Goal: Information Seeking & Learning: Learn about a topic

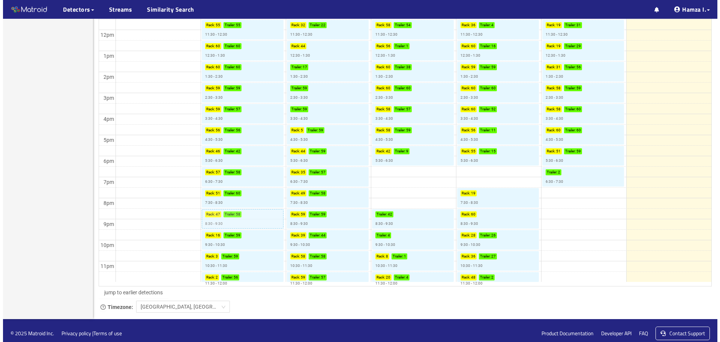
scroll to position [344, 0]
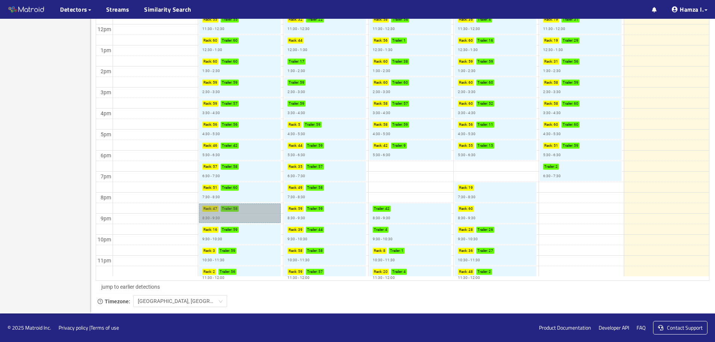
click at [235, 208] on link "Rack : 47 Trailer : 58 8:30 - 9:30" at bounding box center [240, 213] width 82 height 20
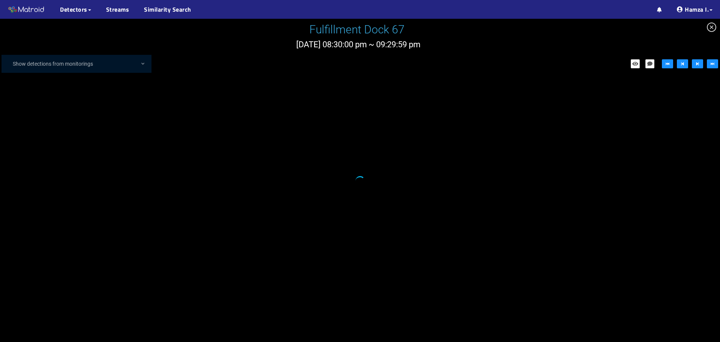
click at [235, 208] on div at bounding box center [360, 180] width 720 height 323
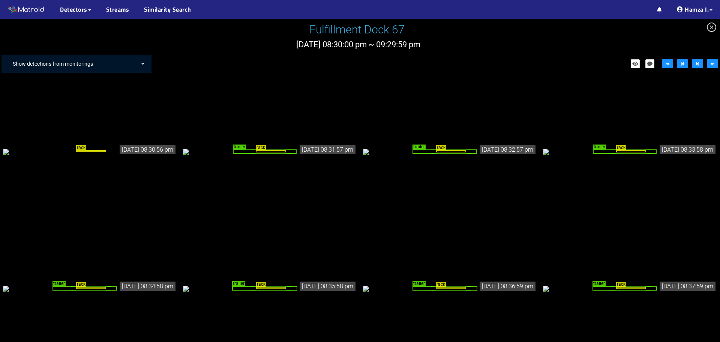
click at [137, 65] on div "Show detections from monitorings" at bounding box center [80, 63] width 143 height 15
click at [184, 55] on div "Show detections from monitorings Textron Rack/Trailer Detector Latest" at bounding box center [360, 64] width 720 height 30
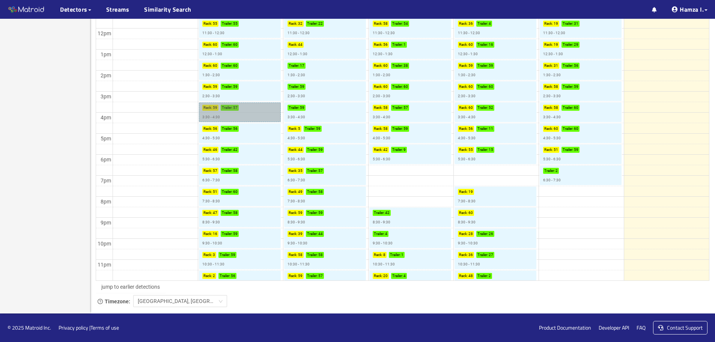
click at [201, 106] on link "Rack : 59 Trailer : 57 3:30 - 4:30" at bounding box center [240, 112] width 82 height 20
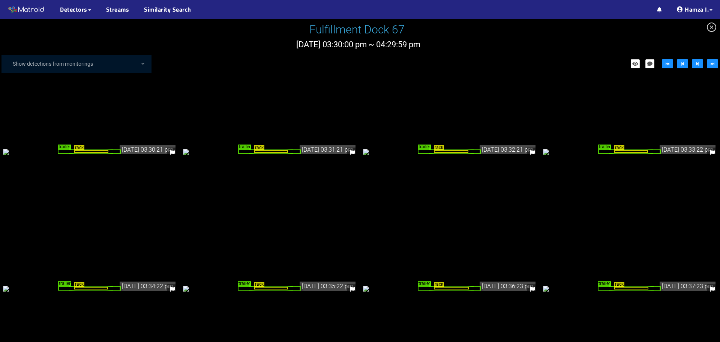
click at [106, 150] on div "rack" at bounding box center [91, 151] width 34 height 3
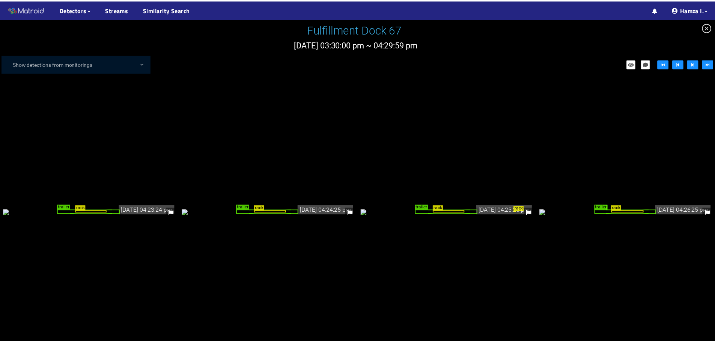
scroll to position [1796, 0]
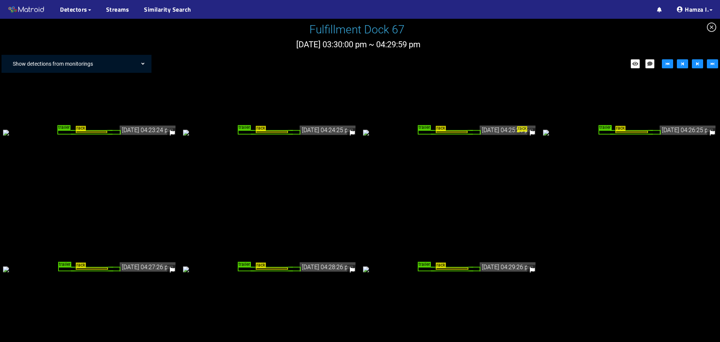
click at [144, 62] on div "Show detections from monitorings" at bounding box center [80, 63] width 143 height 15
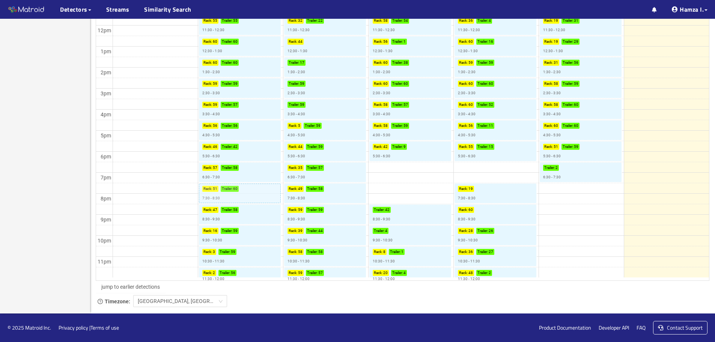
scroll to position [4, 0]
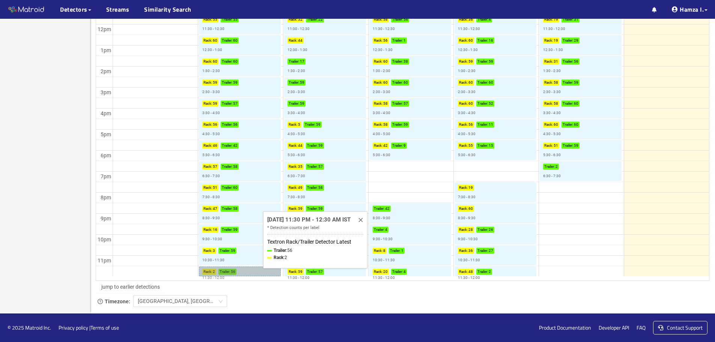
click at [254, 273] on link "Rack : 2 Trailer : 56 11:30 - 12:00" at bounding box center [240, 271] width 82 height 10
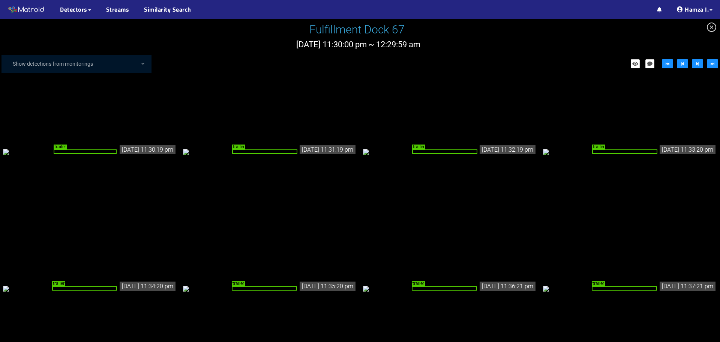
click at [63, 149] on div "trailer" at bounding box center [85, 151] width 63 height 5
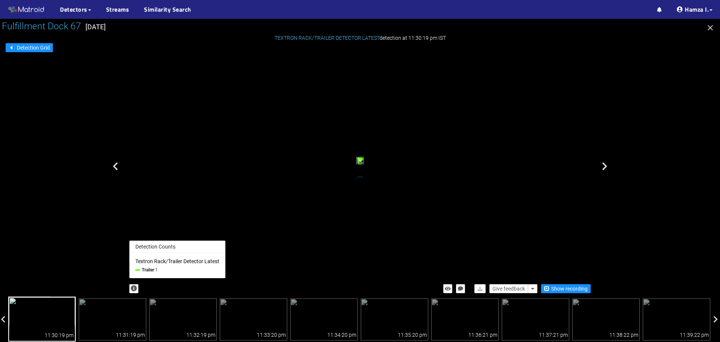
click at [136, 288] on icon "button" at bounding box center [134, 288] width 6 height 6
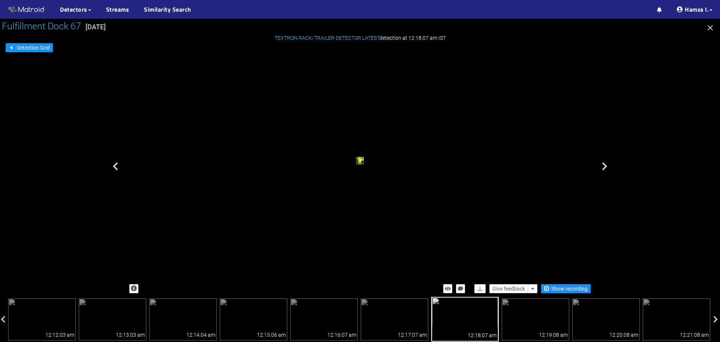
click at [710, 30] on icon "button" at bounding box center [710, 27] width 9 height 9
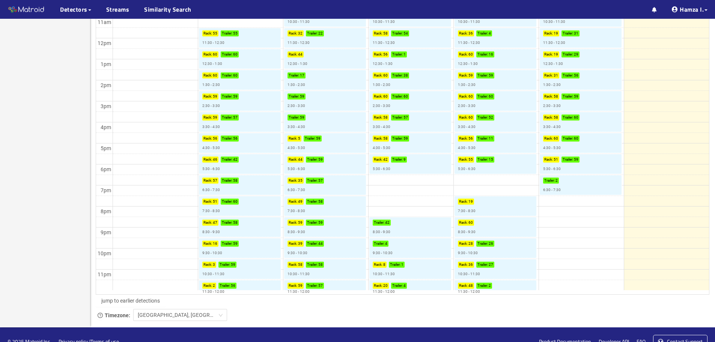
scroll to position [331, 0]
